Goal: Information Seeking & Learning: Learn about a topic

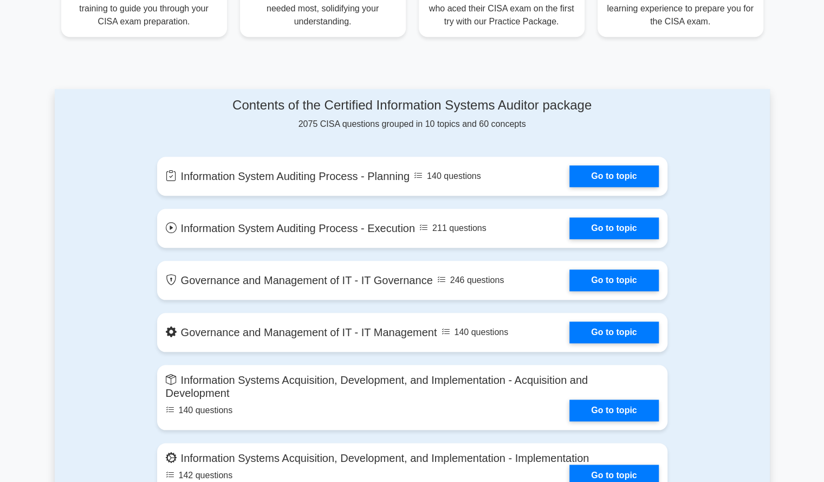
scroll to position [488, 0]
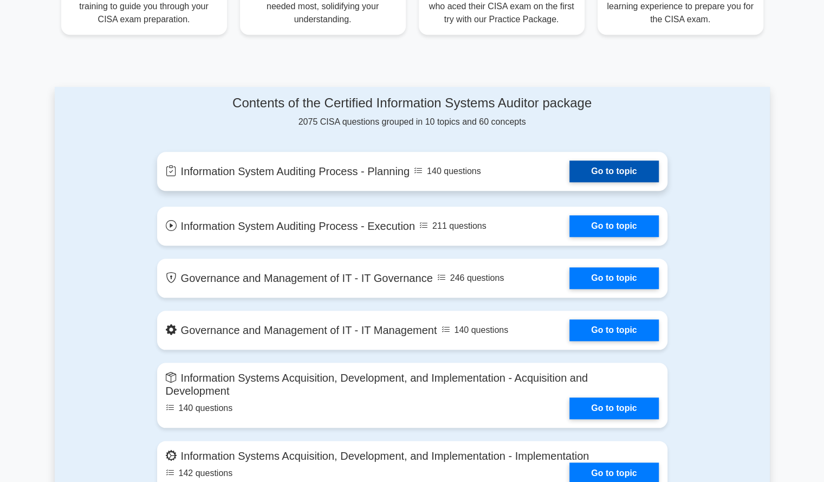
click at [579, 169] on link "Go to topic" at bounding box center [613, 171] width 89 height 22
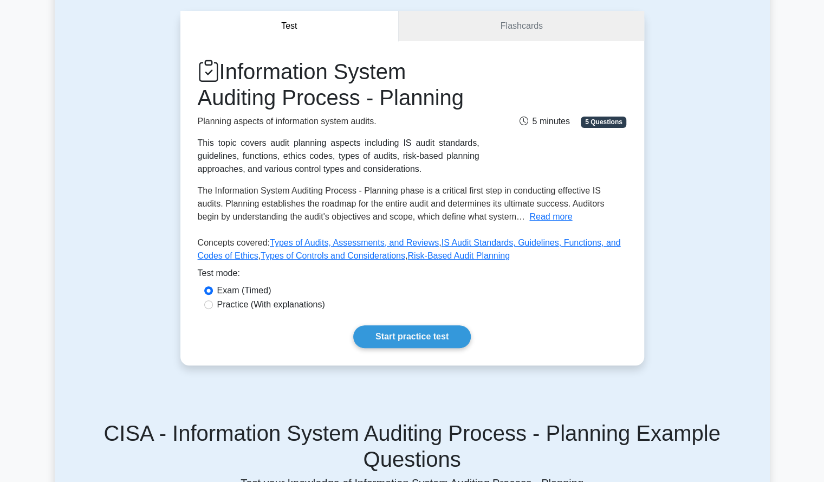
scroll to position [108, 0]
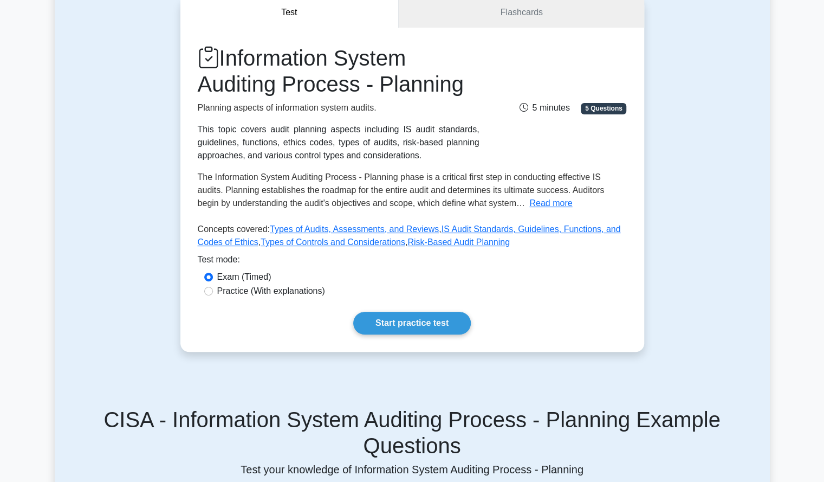
click at [257, 293] on label "Practice (With explanations)" at bounding box center [271, 290] width 108 height 13
click at [213, 293] on input "Practice (With explanations)" at bounding box center [208, 291] width 9 height 9
radio input "true"
click at [379, 321] on link "Start practice test" at bounding box center [412, 323] width 118 height 23
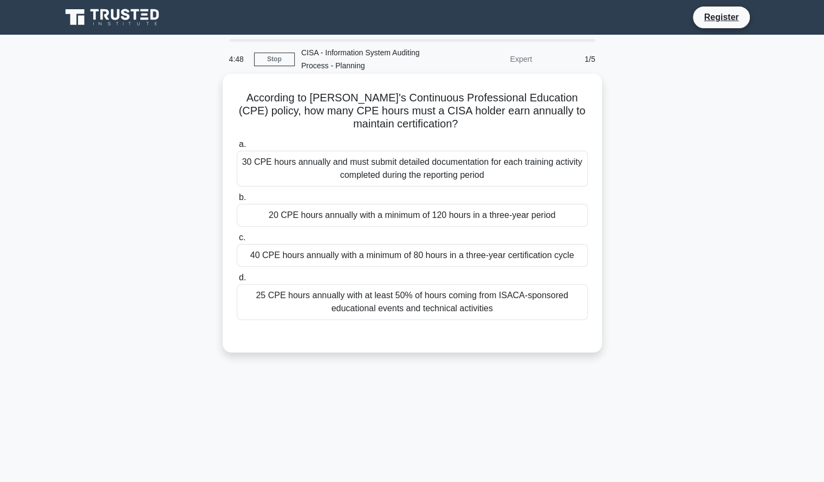
click at [356, 254] on div "40 CPE hours annually with a minimum of 80 hours in a three-year certification …" at bounding box center [412, 255] width 351 height 23
click at [237, 241] on input "c. 40 CPE hours annually with a minimum of 80 hours in a three-year certificati…" at bounding box center [237, 237] width 0 height 7
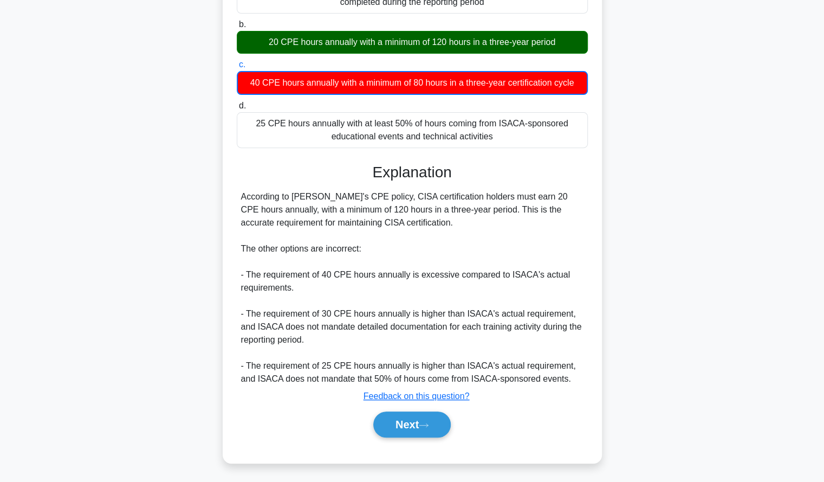
scroll to position [173, 0]
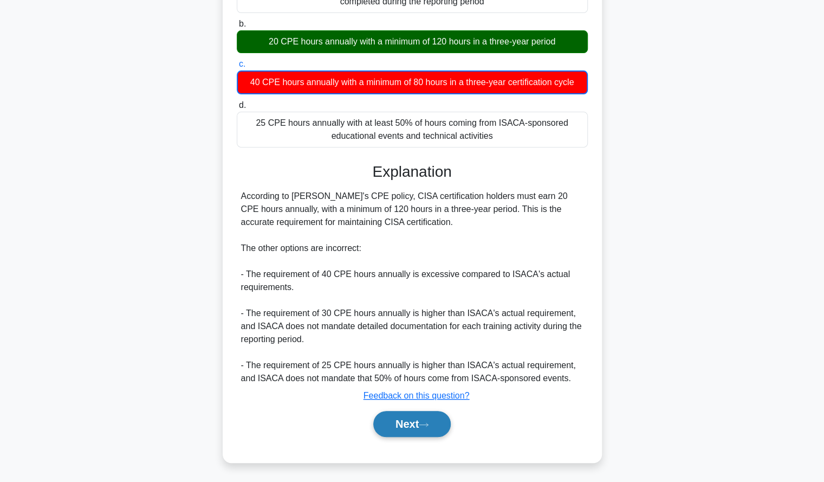
click at [406, 426] on button "Next" at bounding box center [411, 424] width 77 height 26
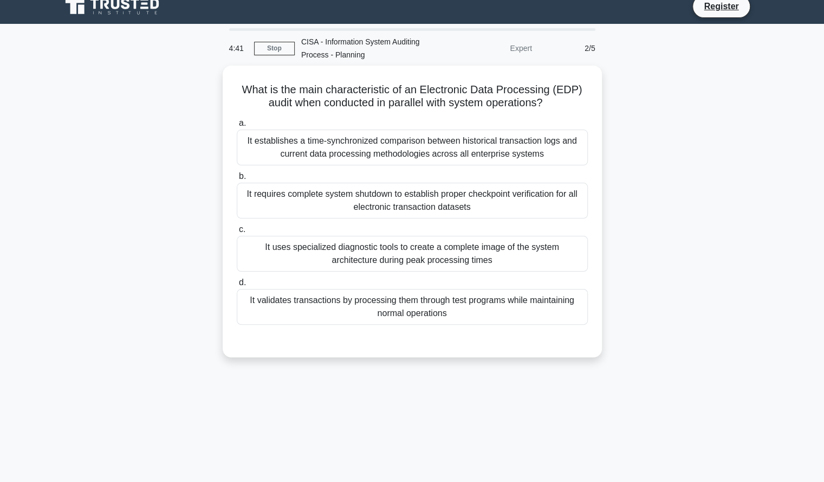
scroll to position [0, 0]
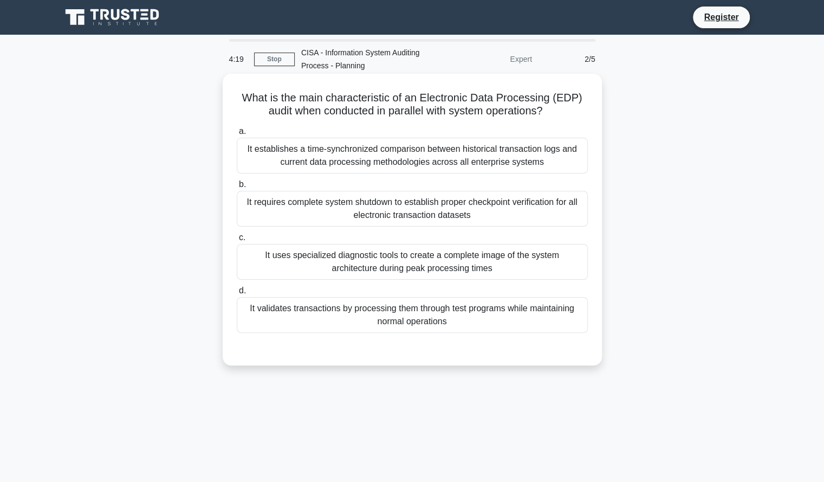
click at [401, 318] on div "It validates transactions by processing them through test programs while mainta…" at bounding box center [412, 315] width 351 height 36
click at [237, 294] on input "d. It validates transactions by processing them through test programs while mai…" at bounding box center [237, 290] width 0 height 7
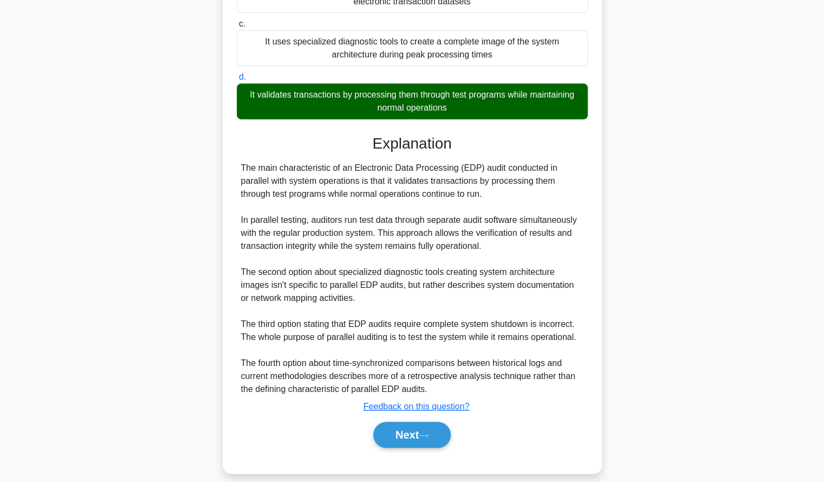
scroll to position [224, 0]
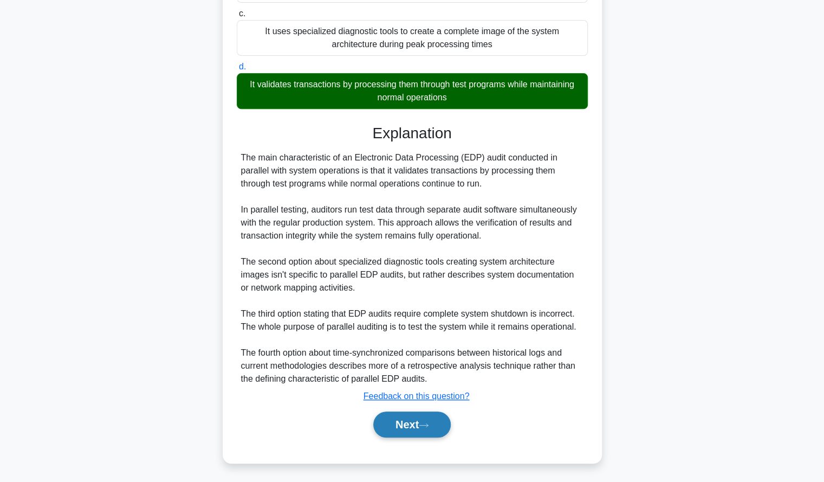
click at [425, 424] on icon at bounding box center [424, 425] width 10 height 6
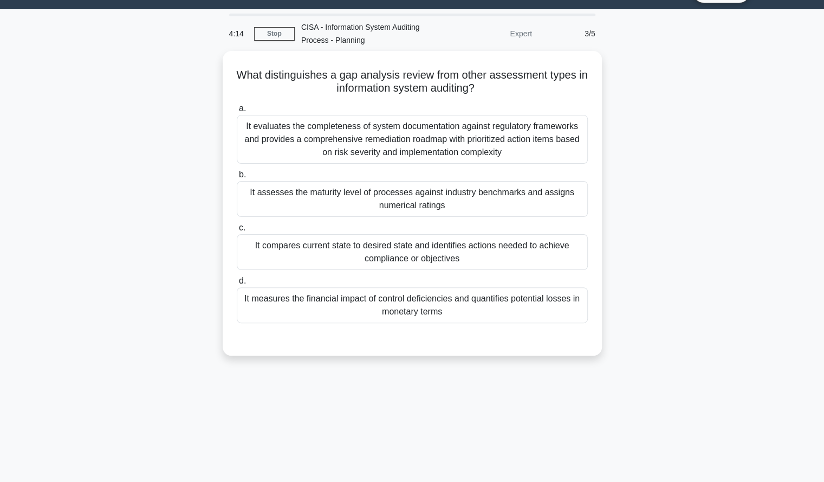
scroll to position [0, 0]
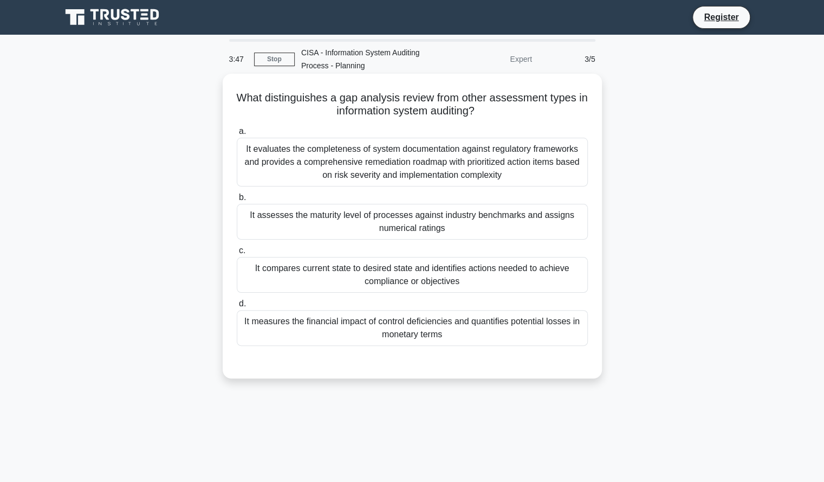
click at [420, 275] on div "It compares current state to desired state and identifies actions needed to ach…" at bounding box center [412, 275] width 351 height 36
click at [237, 254] on input "c. It compares current state to desired state and identifies actions needed to …" at bounding box center [237, 250] width 0 height 7
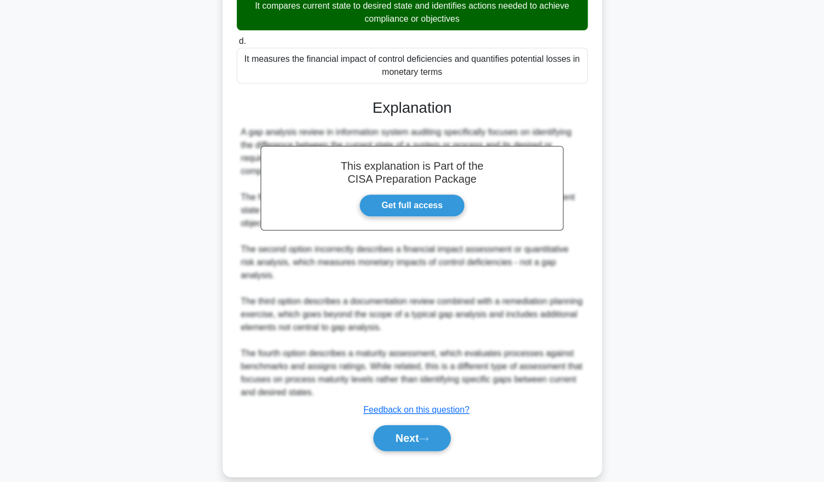
scroll to position [263, 0]
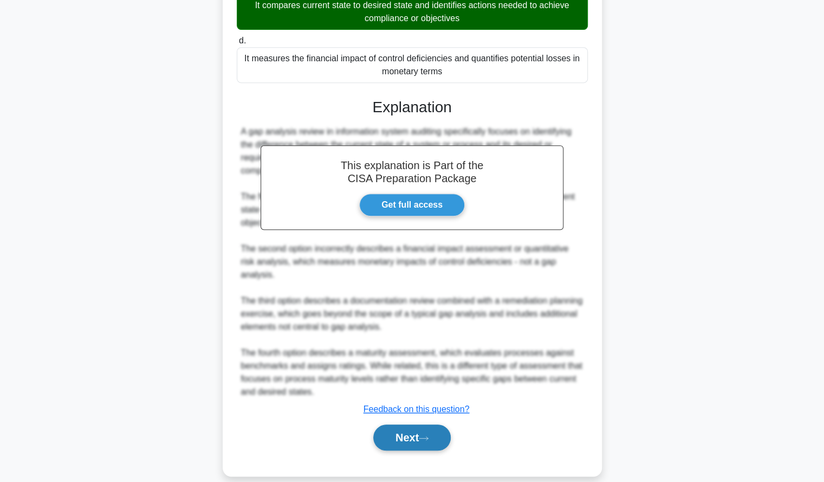
click at [419, 424] on button "Next" at bounding box center [411, 437] width 77 height 26
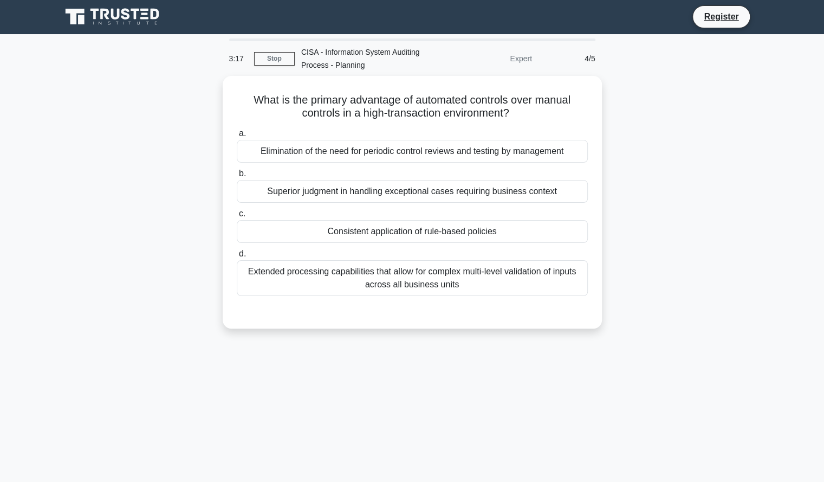
scroll to position [0, 0]
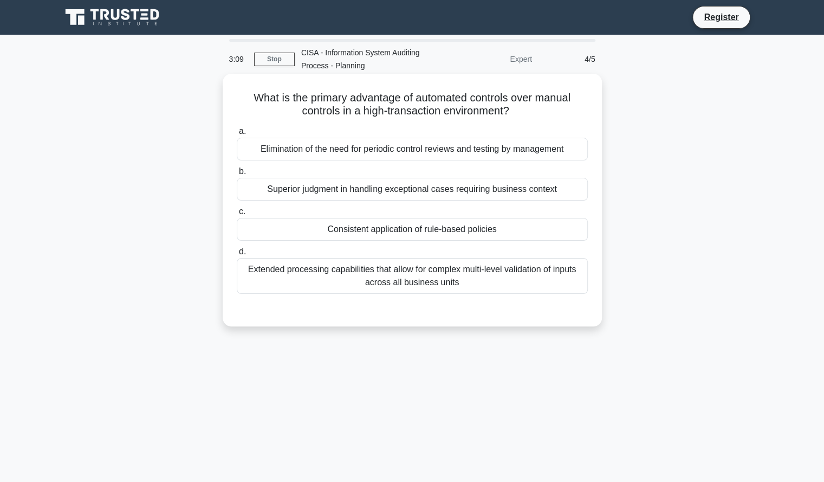
click at [413, 231] on div "Consistent application of rule-based policies" at bounding box center [412, 229] width 351 height 23
click at [237, 215] on input "c. Consistent application of rule-based policies" at bounding box center [237, 211] width 0 height 7
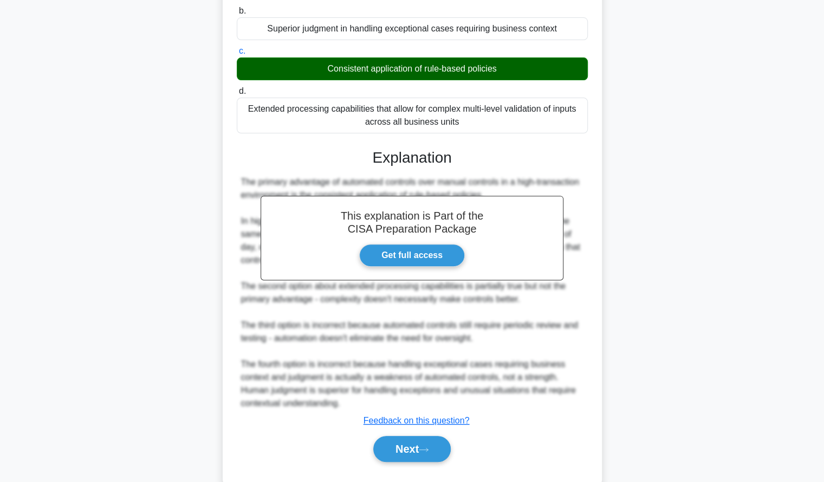
scroll to position [185, 0]
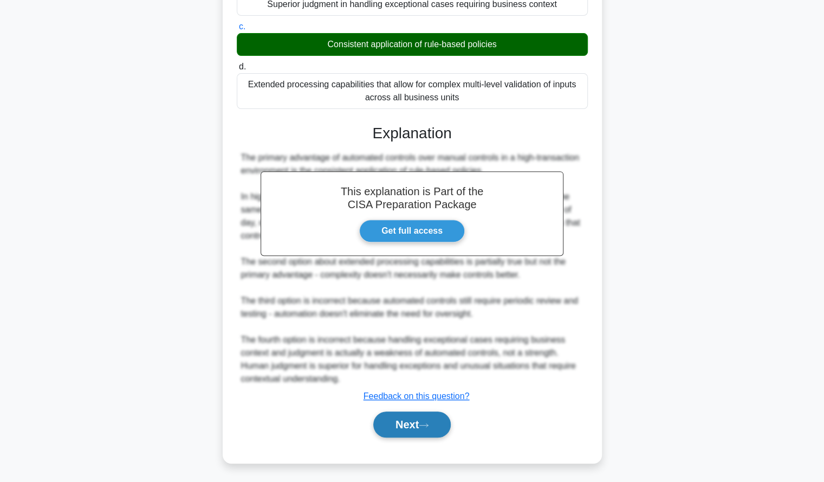
click at [424, 417] on button "Next" at bounding box center [411, 424] width 77 height 26
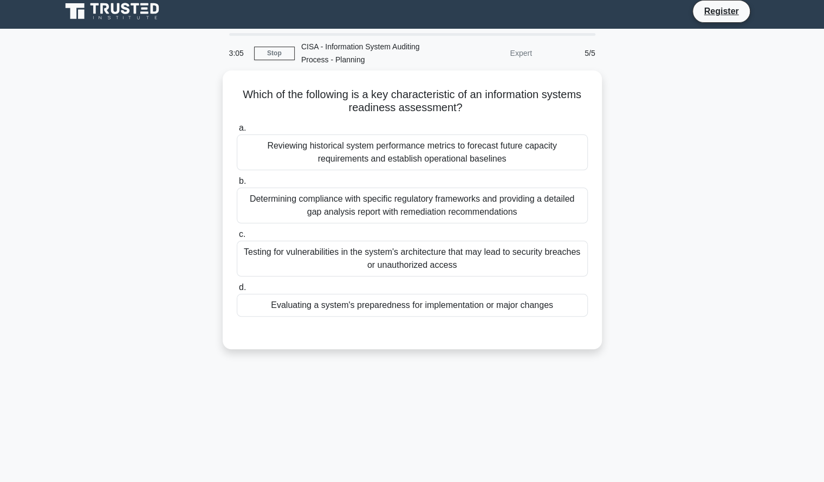
scroll to position [0, 0]
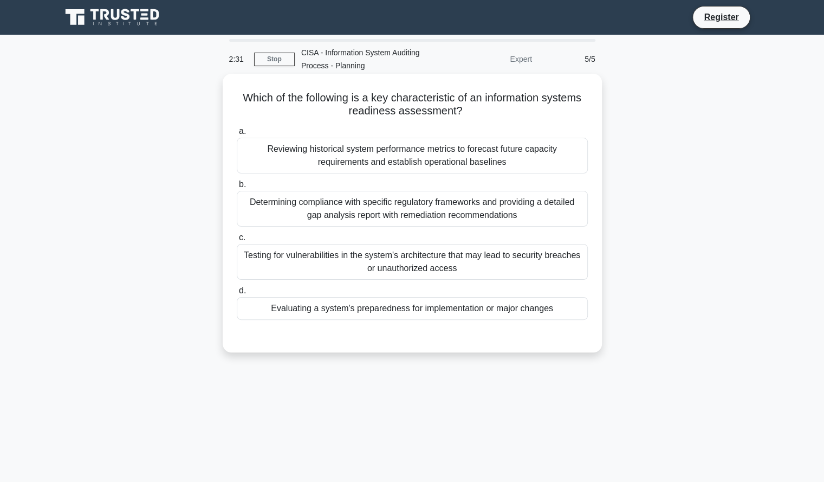
click at [384, 167] on div "Reviewing historical system performance metrics to forecast future capacity req…" at bounding box center [412, 156] width 351 height 36
click at [237, 135] on input "a. Reviewing historical system performance metrics to forecast future capacity …" at bounding box center [237, 131] width 0 height 7
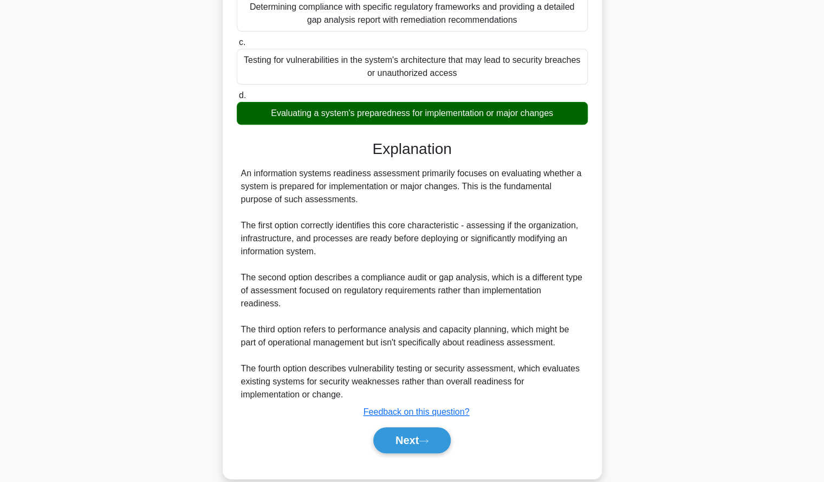
scroll to position [199, 0]
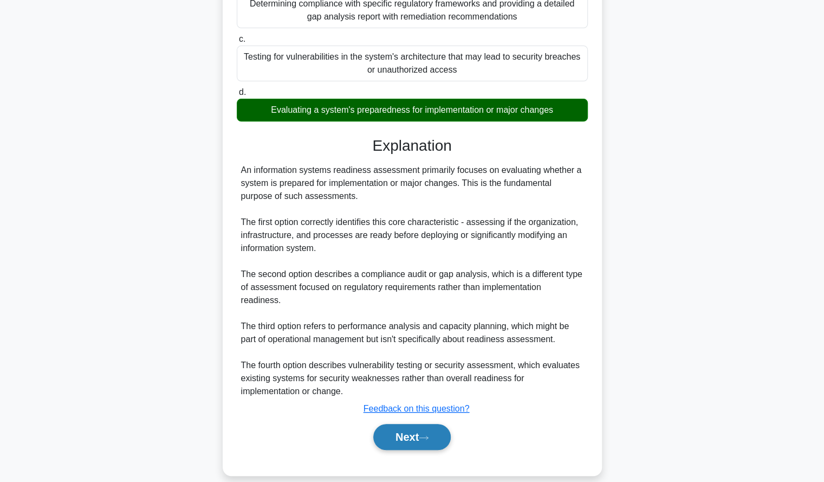
click at [425, 434] on icon at bounding box center [424, 437] width 10 height 6
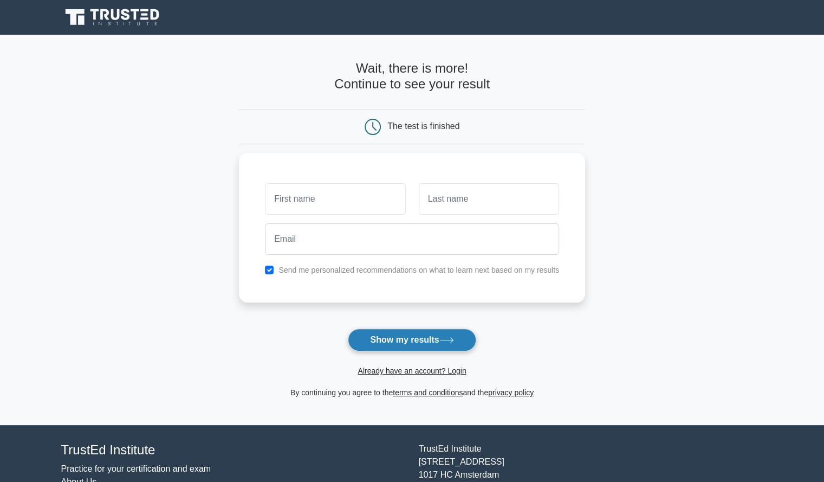
click at [423, 338] on button "Show my results" at bounding box center [412, 339] width 128 height 23
